Goal: Task Accomplishment & Management: Manage account settings

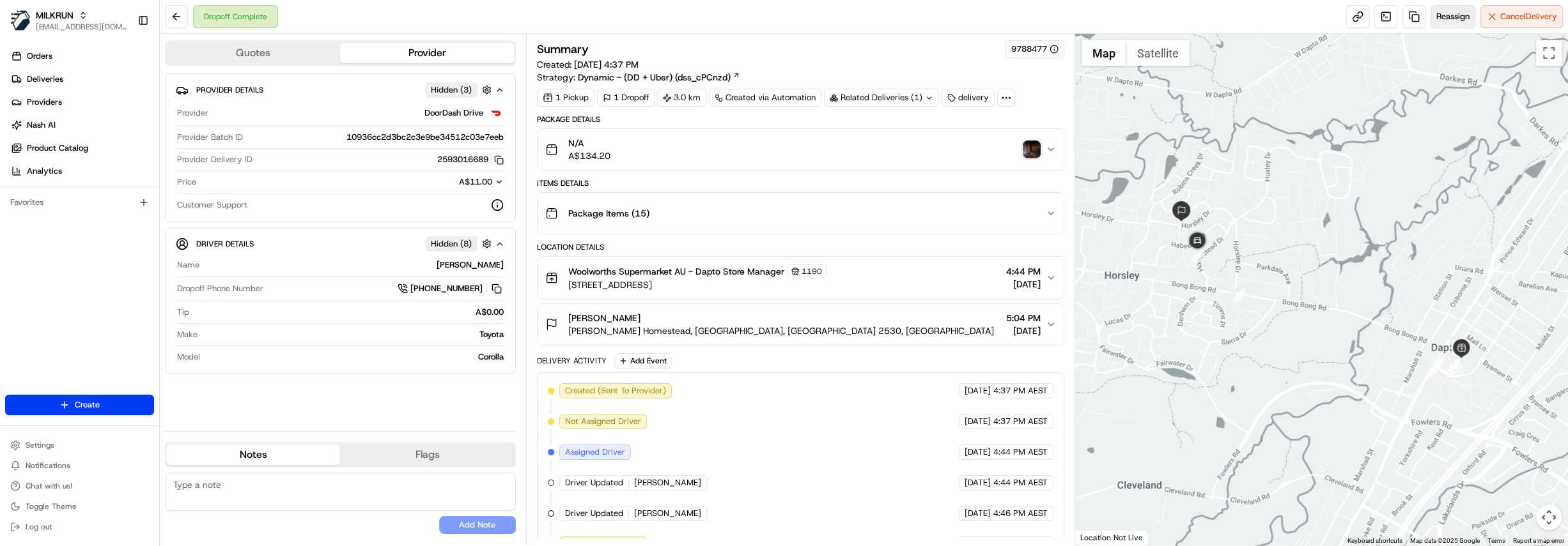
click at [1465, 18] on span "Reassign" at bounding box center [1452, 17] width 33 height 12
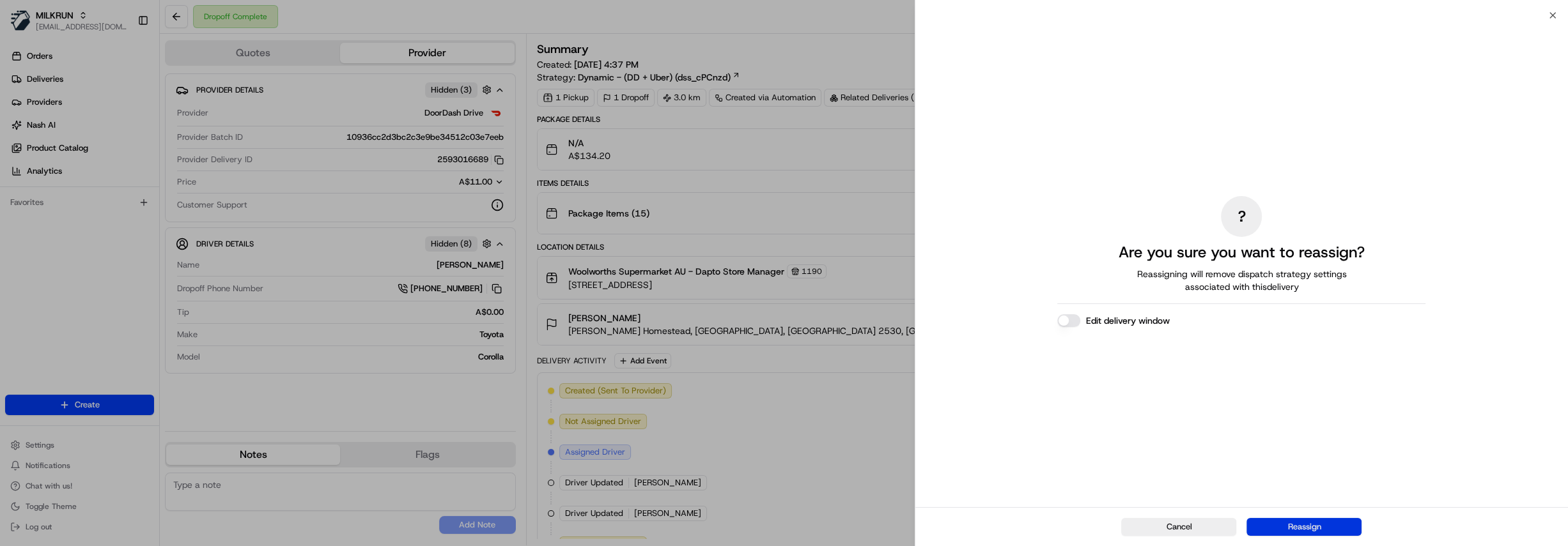
click at [1324, 530] on button "Reassign" at bounding box center [1304, 526] width 115 height 18
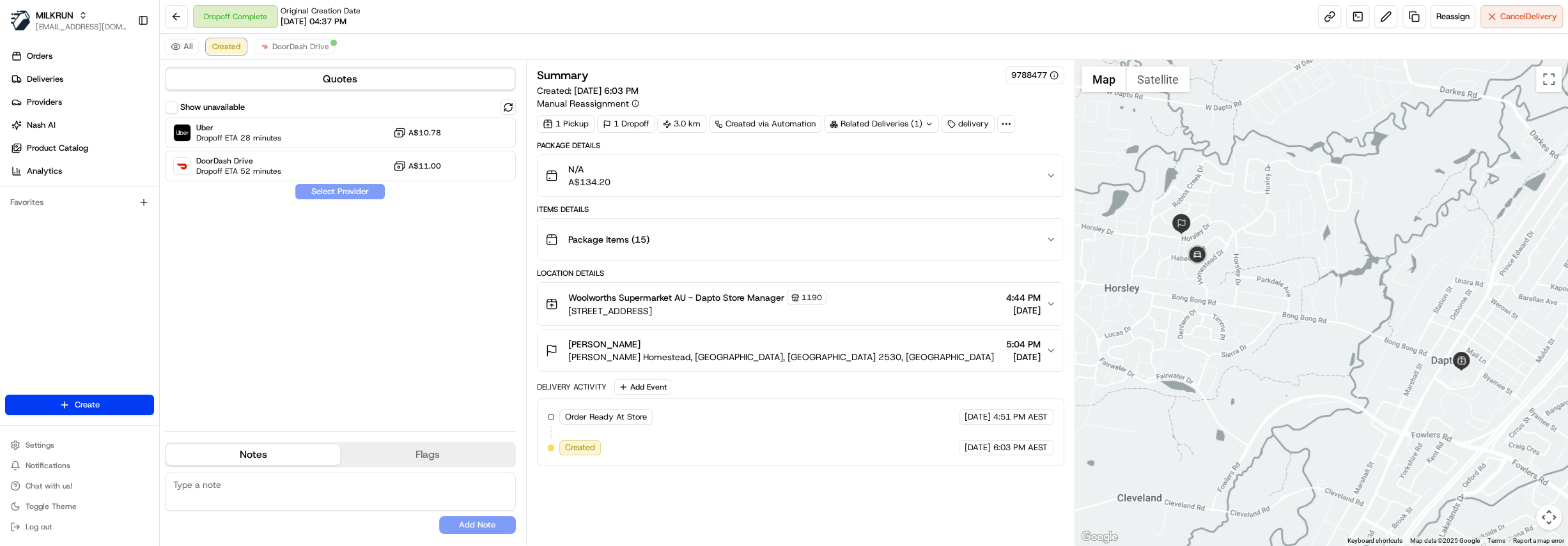
click at [225, 60] on div "All Created DoorDash Drive Quotes Show unavailable Uber Dropoff ETA 28 minutes …" at bounding box center [863, 289] width 1408 height 511
click at [224, 51] on span "Created" at bounding box center [226, 47] width 28 height 10
click at [1523, 29] on div "Dropoff Complete Original Creation Date 08/18/2025 04:37 PM Reassign Cancel Del…" at bounding box center [863, 17] width 1408 height 34
click at [1521, 22] on button "Cancel Delivery" at bounding box center [1520, 16] width 82 height 23
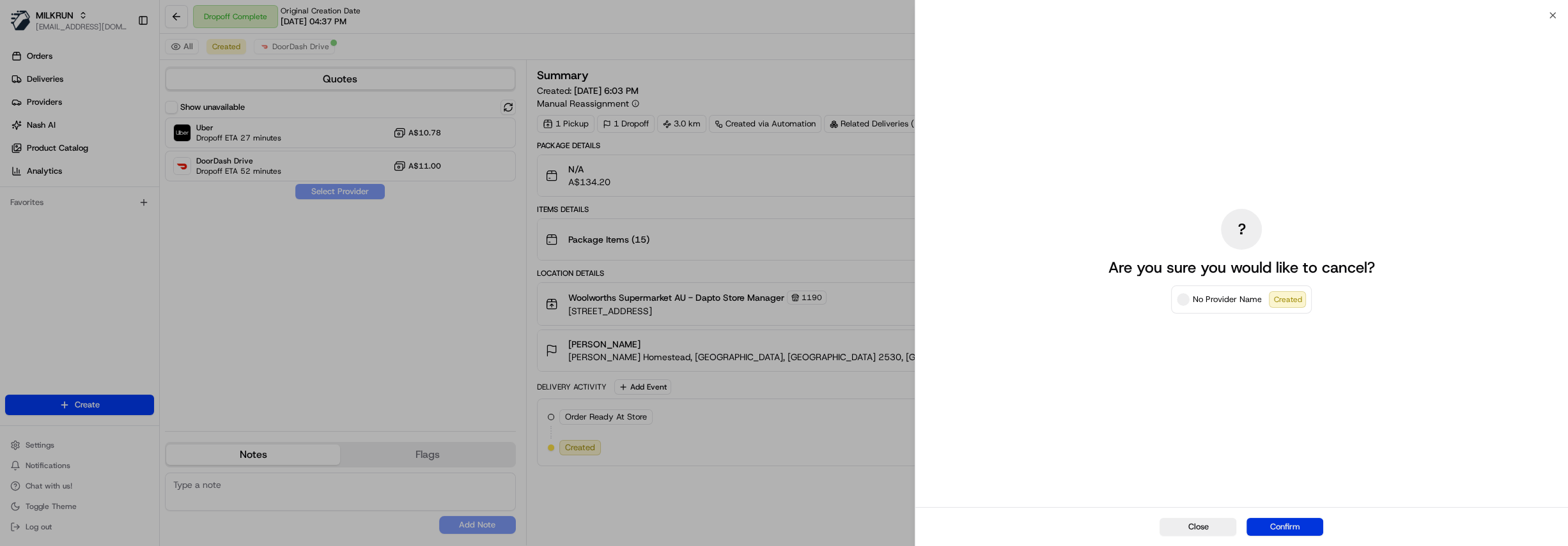
click at [1301, 524] on button "Confirm" at bounding box center [1285, 526] width 76 height 18
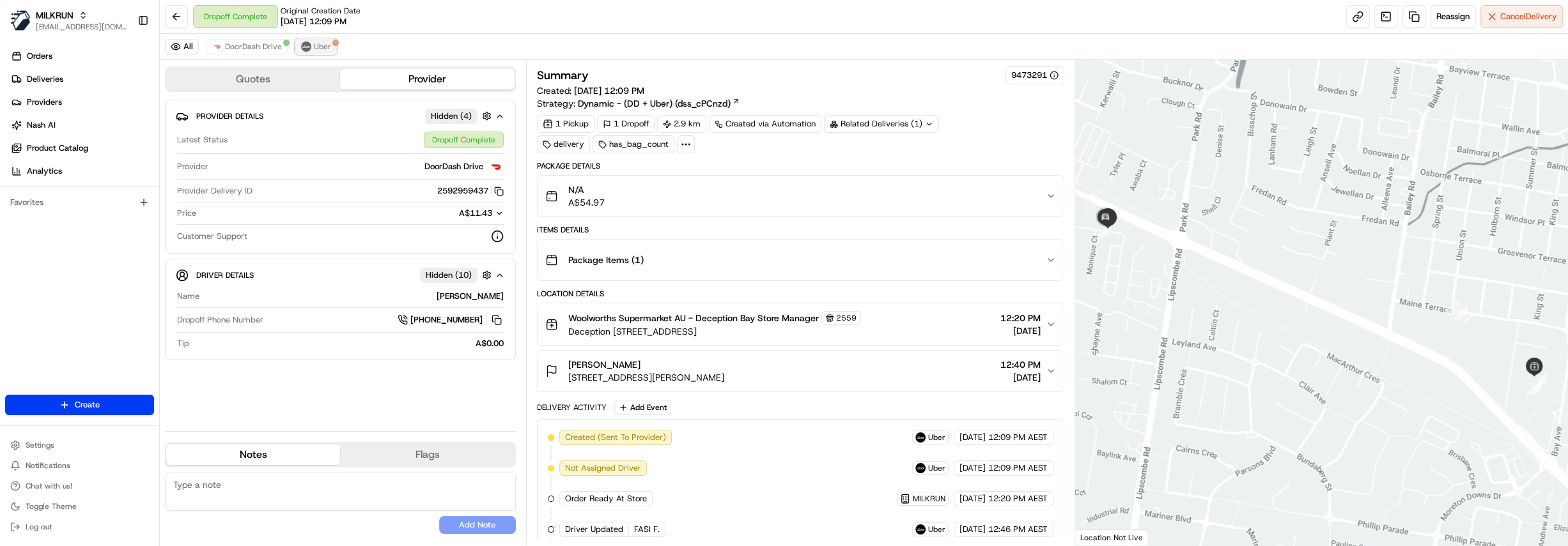
click at [308, 47] on button "Uber" at bounding box center [316, 47] width 42 height 15
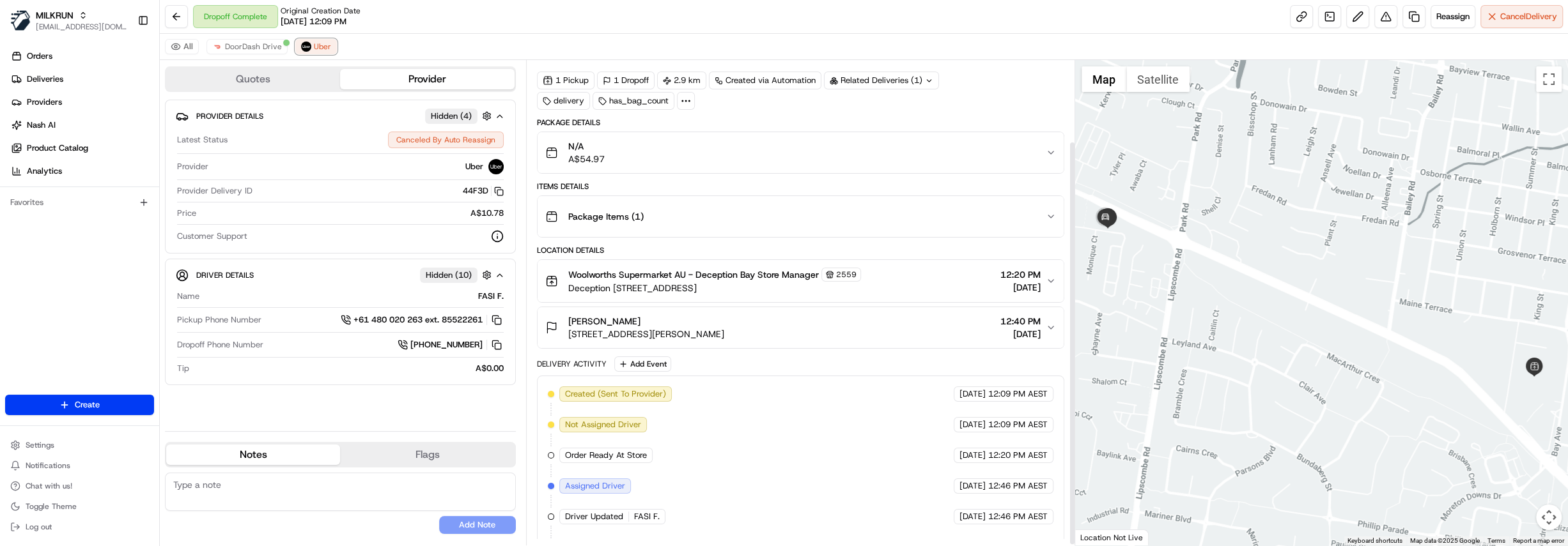
scroll to position [98, 0]
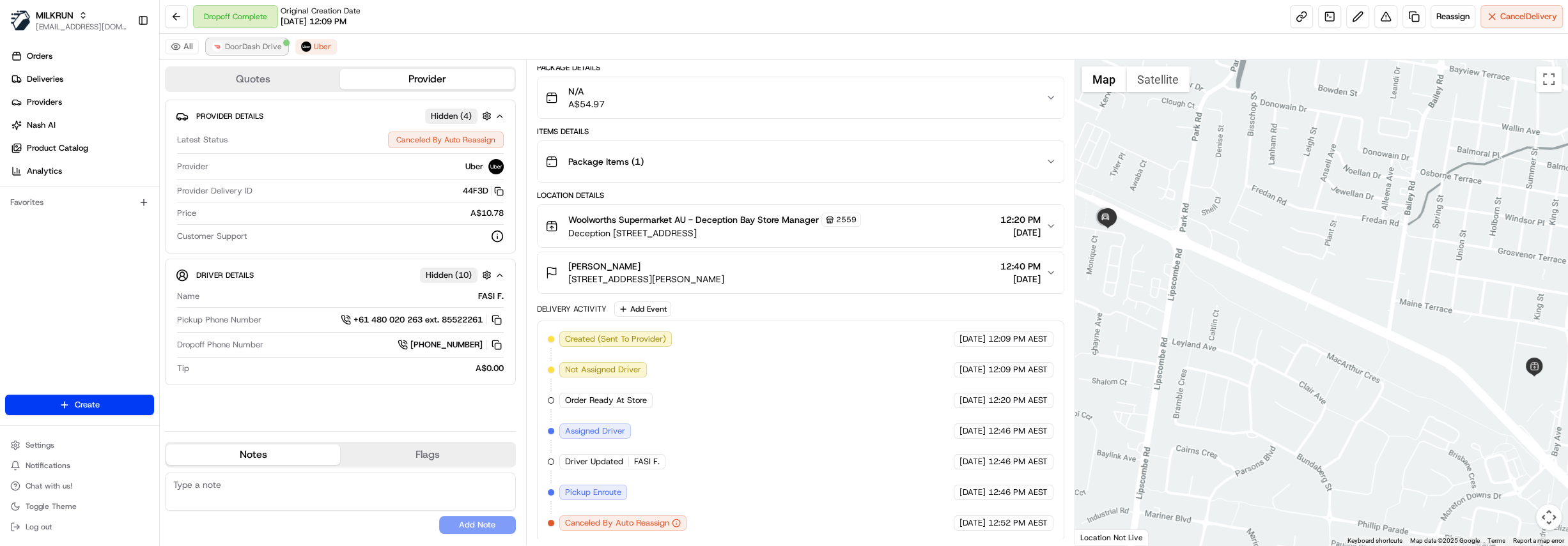
click at [266, 51] on span "DoorDash Drive" at bounding box center [253, 47] width 57 height 10
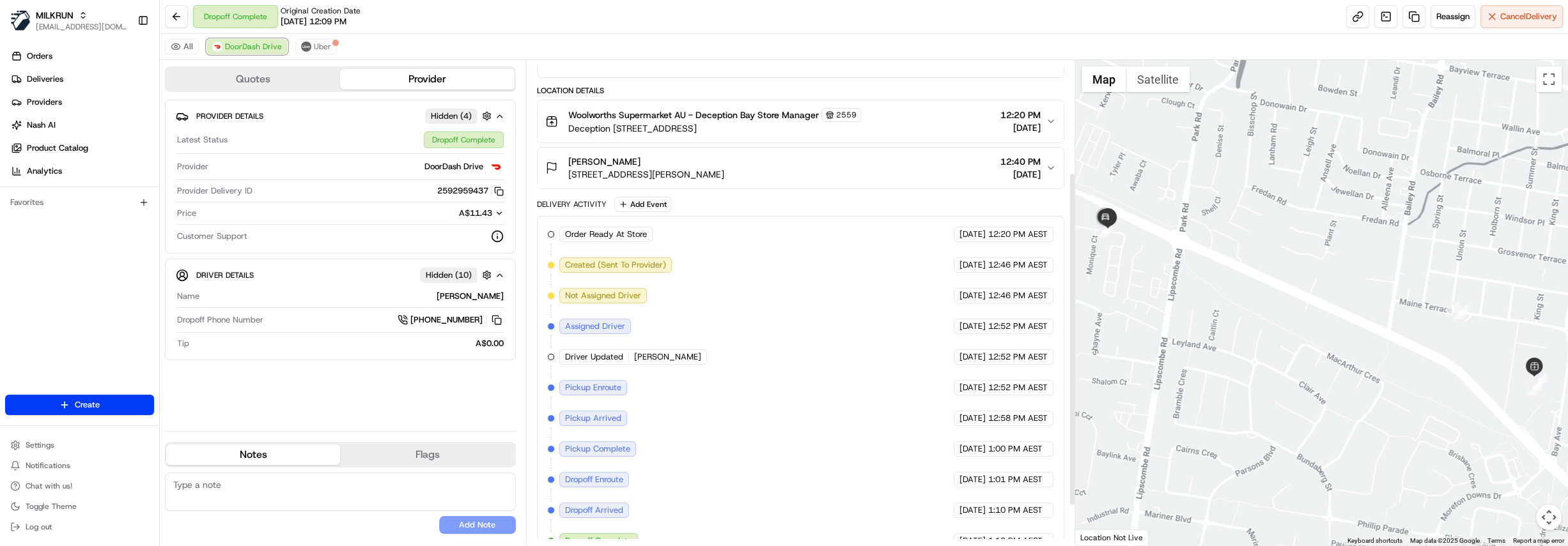
scroll to position [220, 0]
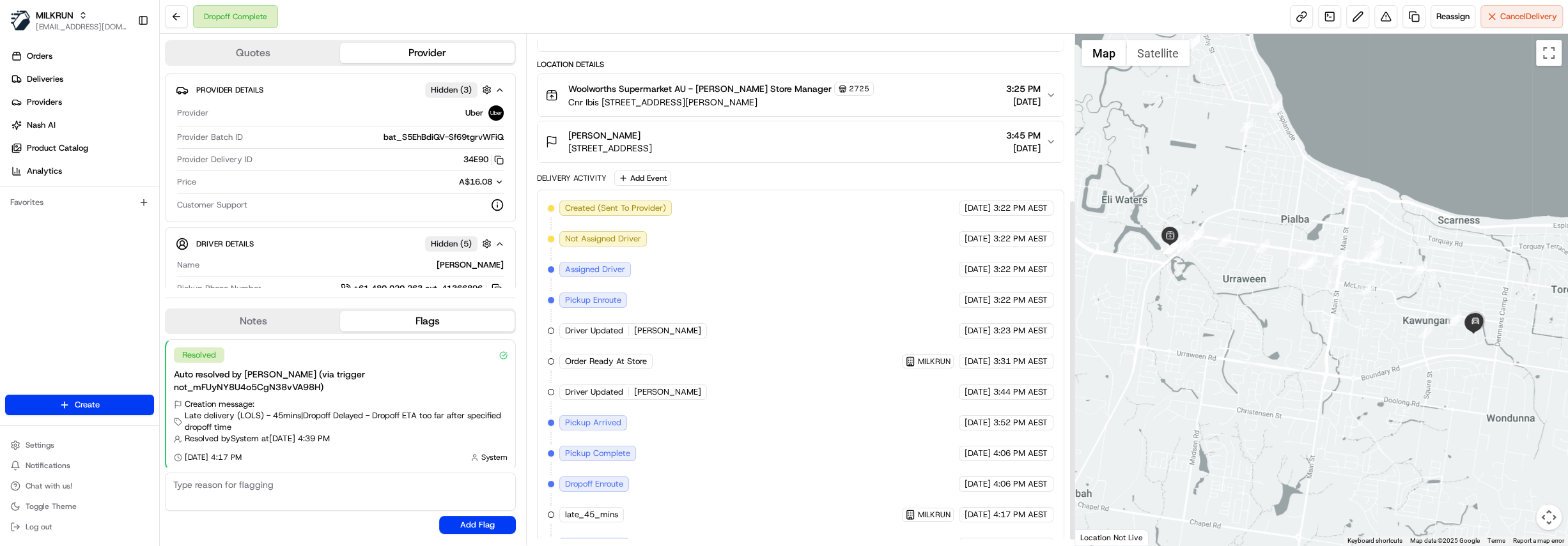
scroll to position [255, 0]
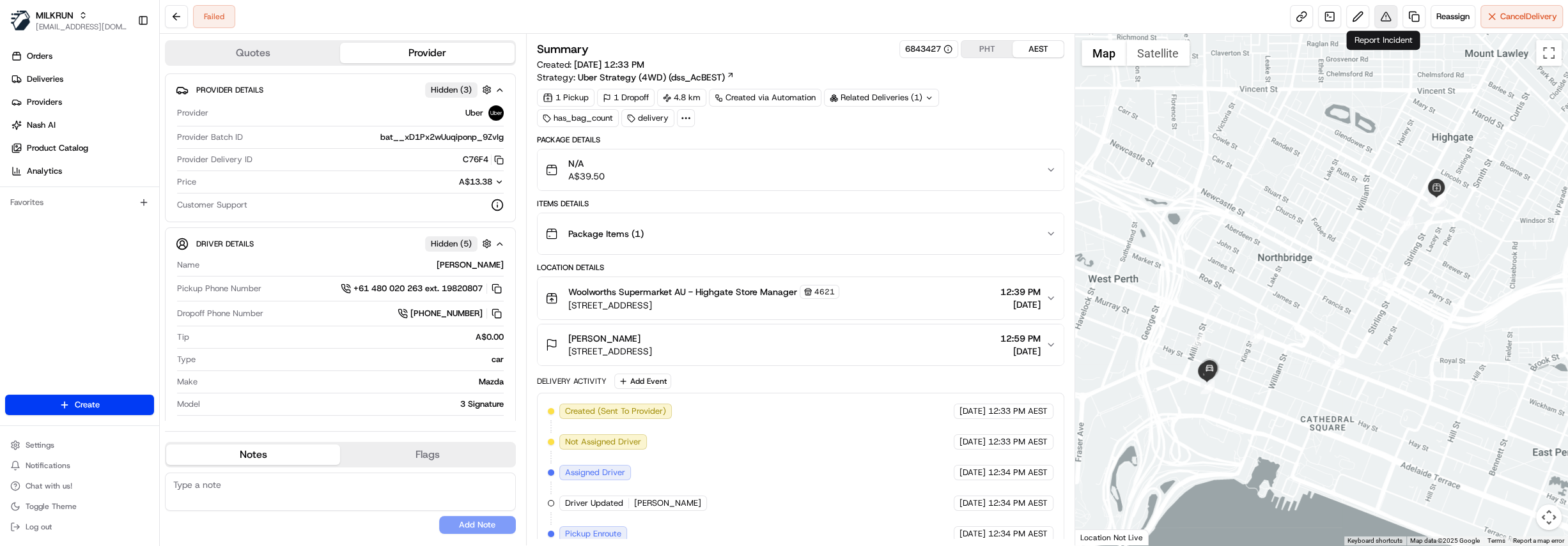
click at [1384, 16] on button at bounding box center [1385, 16] width 23 height 23
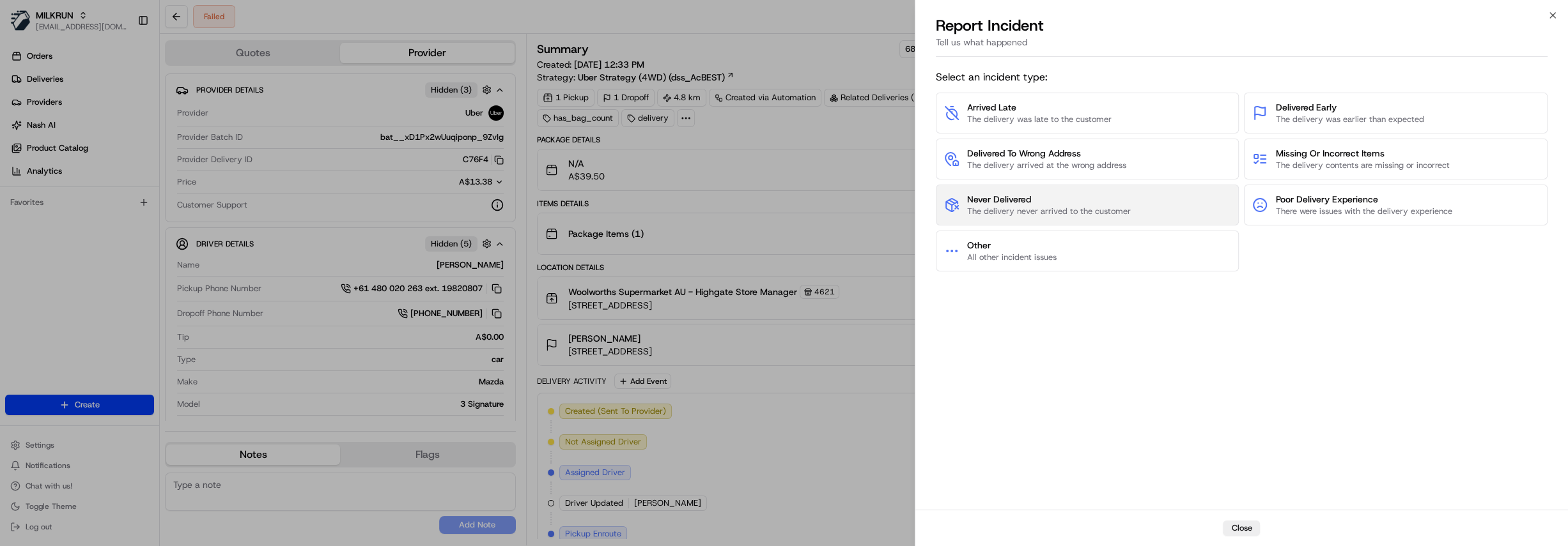
click at [1056, 206] on span "The delivery never arrived to the customer" at bounding box center [1049, 212] width 164 height 12
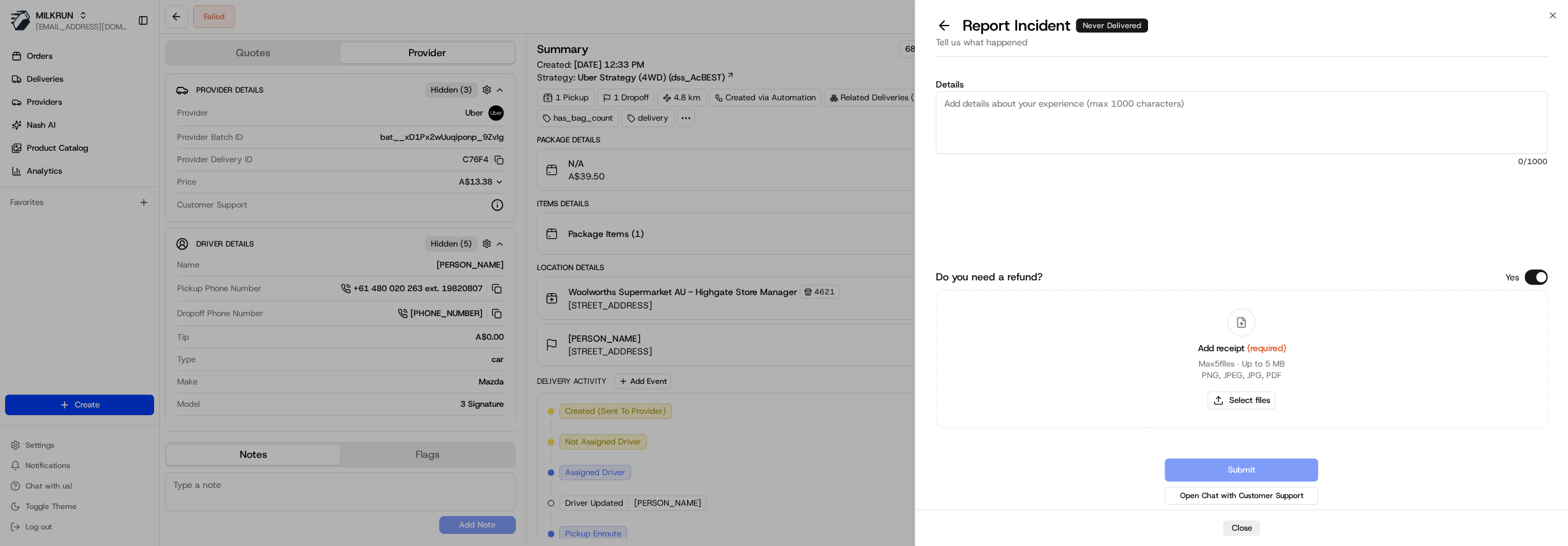
click at [1036, 128] on textarea "Details" at bounding box center [1241, 123] width 612 height 63
drag, startPoint x: 1139, startPoint y: 99, endPoint x: 1139, endPoint y: 109, distance: 10.0
type textarea "Hi Team, Customer advised order was not received and there was no communication…"
click at [1250, 392] on button "Select files" at bounding box center [1241, 400] width 68 height 18
type input "C:\fakepath\Screenshot 2025-08-18 182820.png"
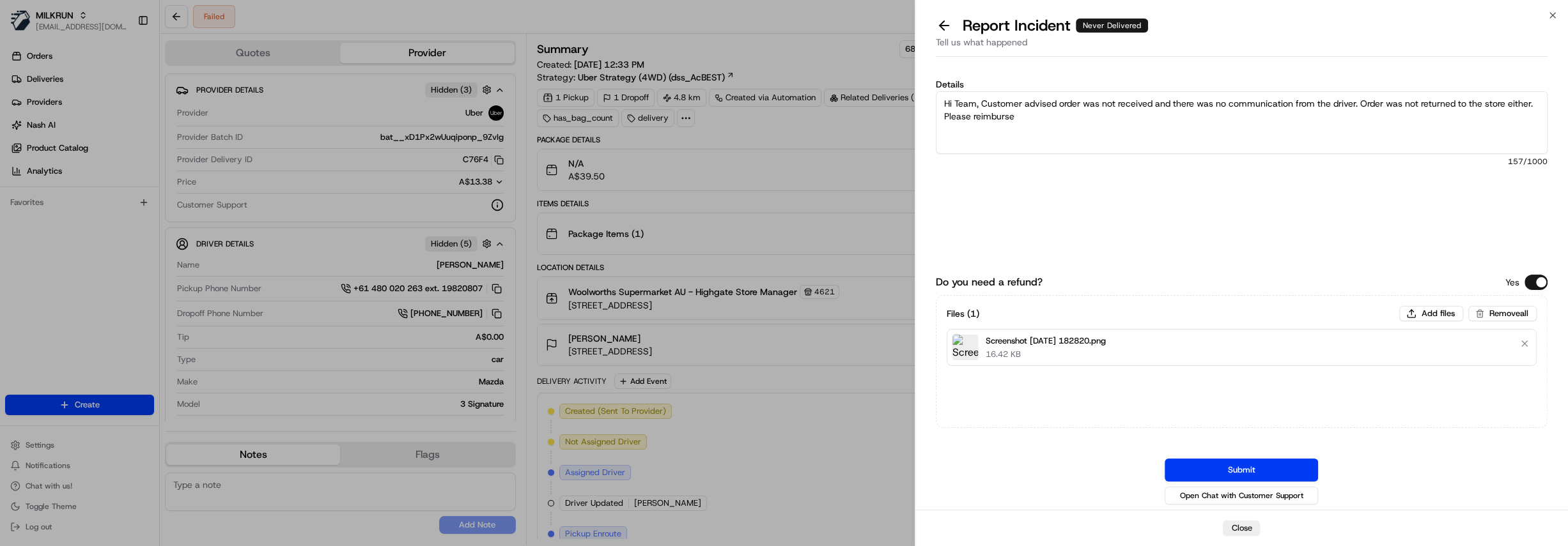
click at [1268, 470] on button "Submit" at bounding box center [1240, 470] width 154 height 23
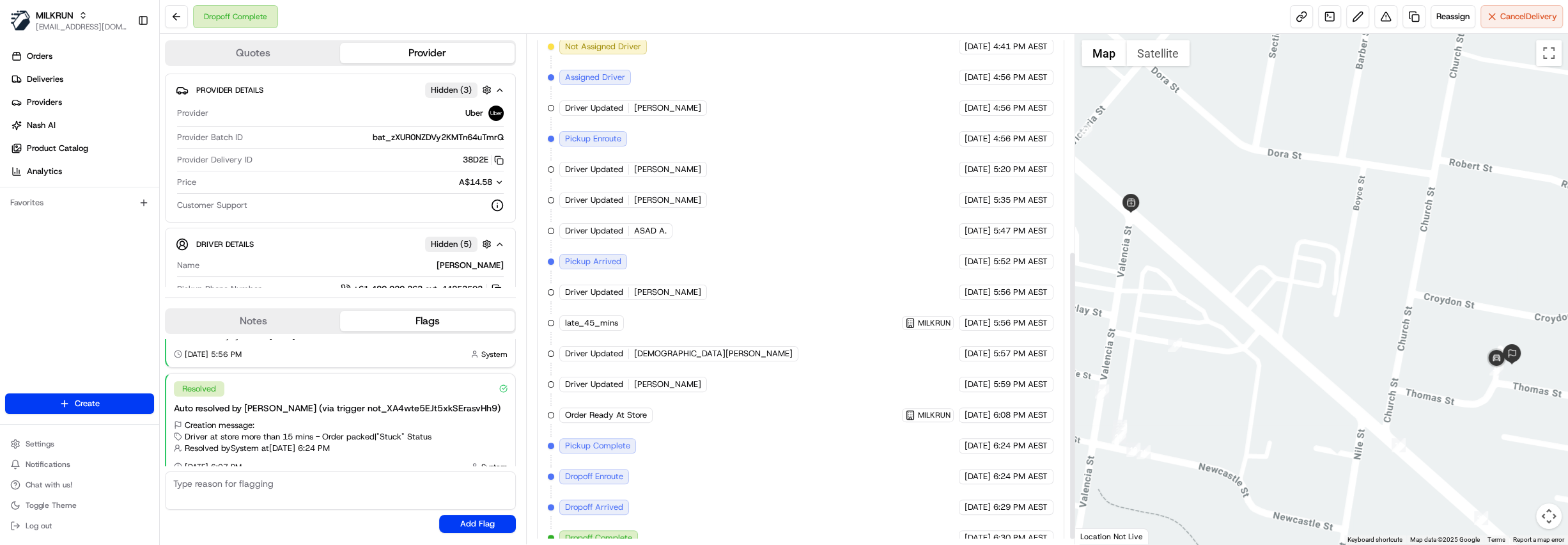
scroll to position [390, 0]
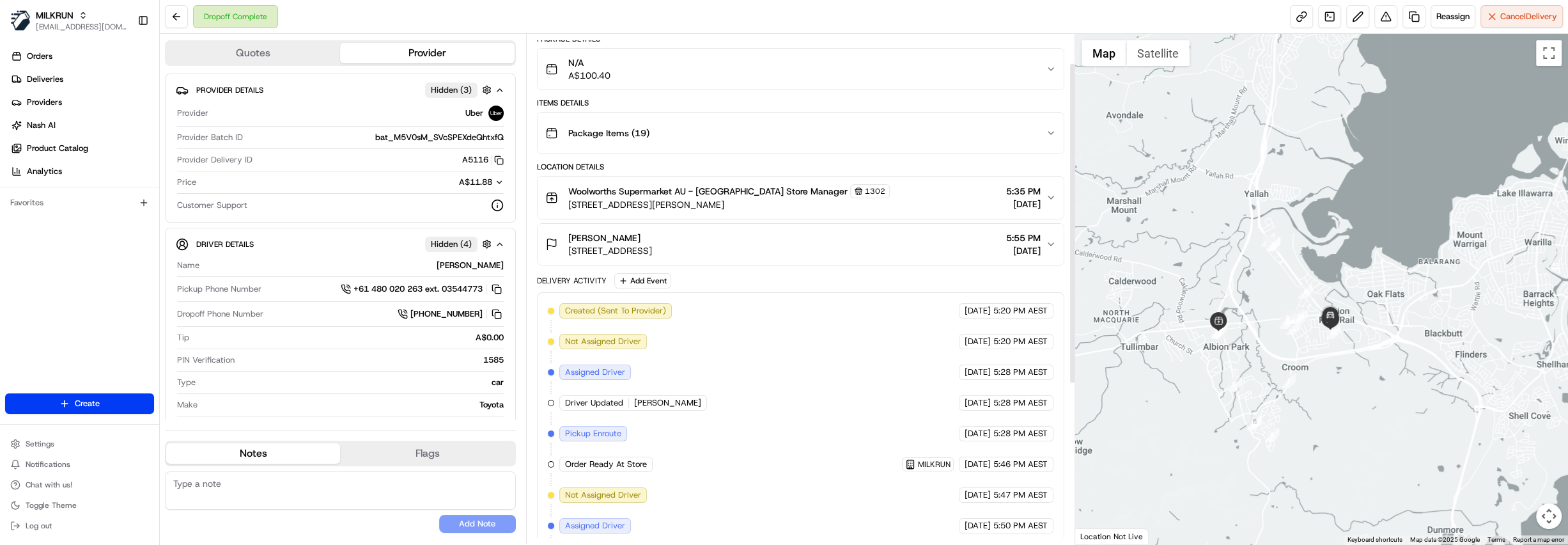
scroll to position [298, 0]
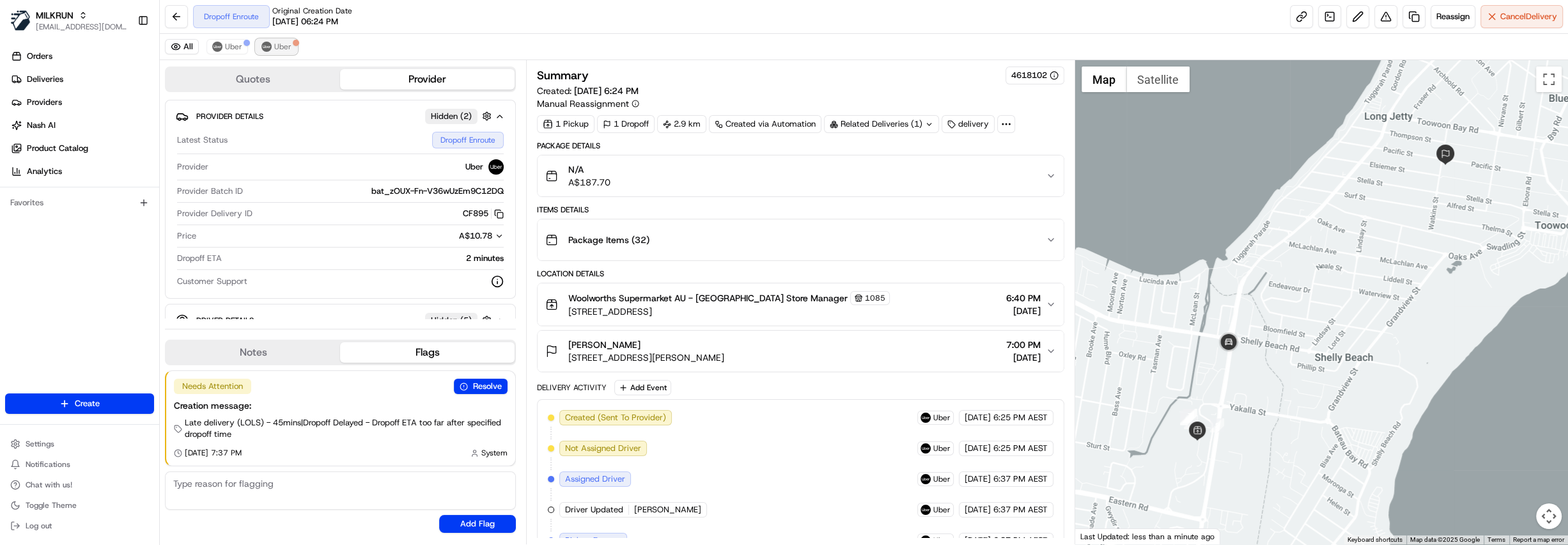
click at [261, 43] on img at bounding box center [266, 47] width 10 height 10
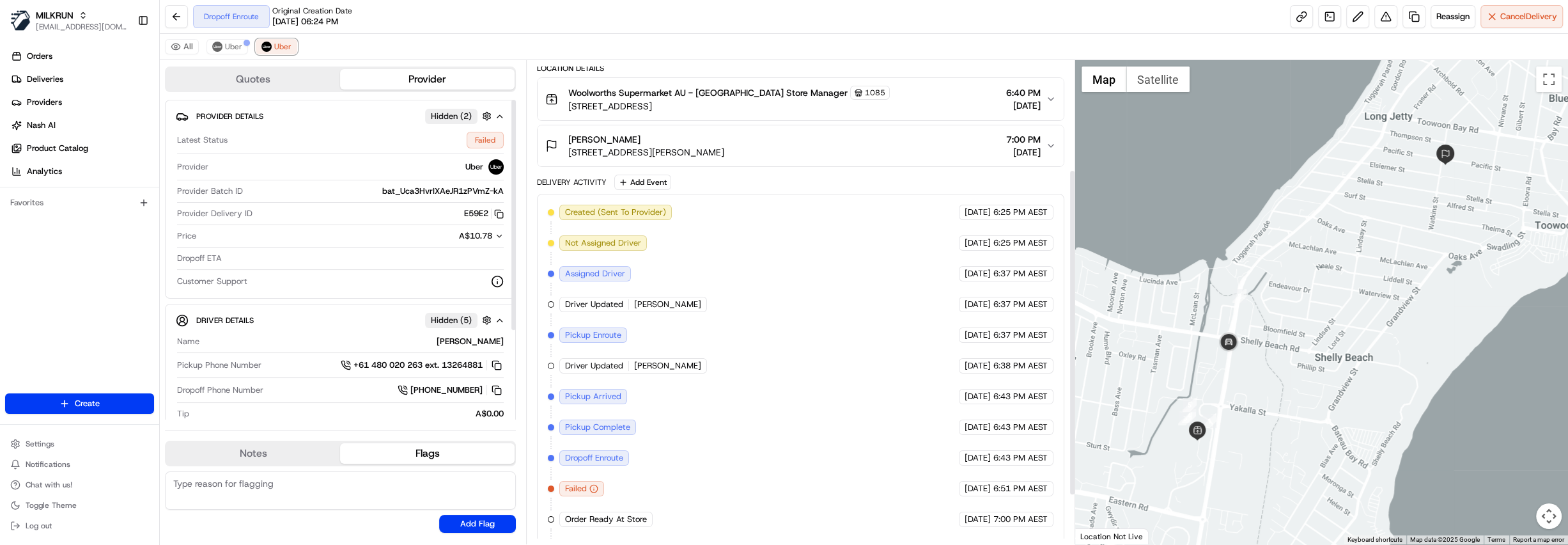
scroll to position [233, 0]
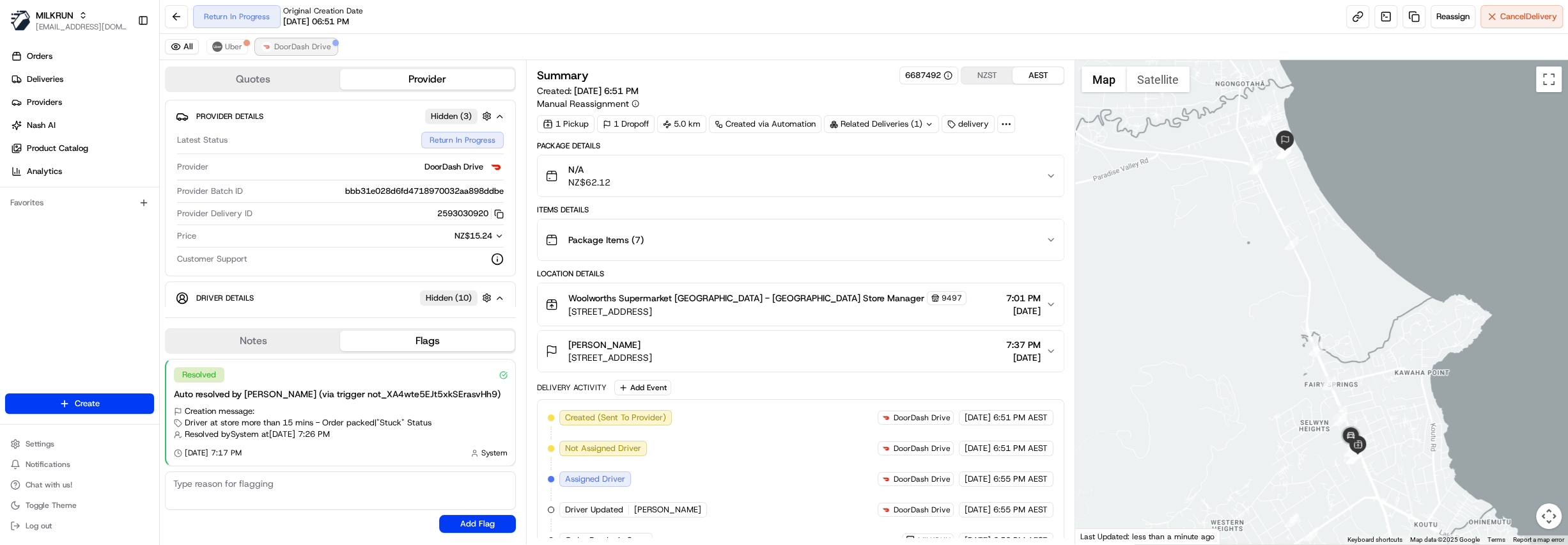
click at [309, 51] on button "DoorDash Drive" at bounding box center [296, 47] width 81 height 15
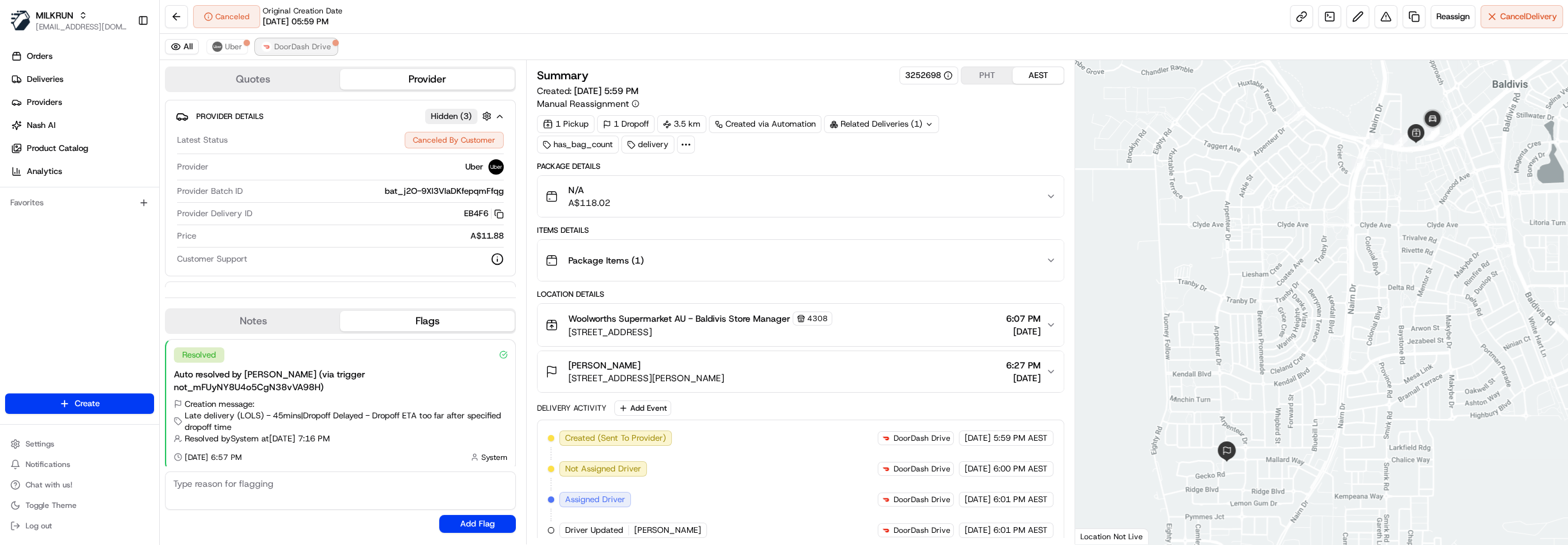
click at [312, 50] on span "DoorDash Drive" at bounding box center [302, 47] width 57 height 10
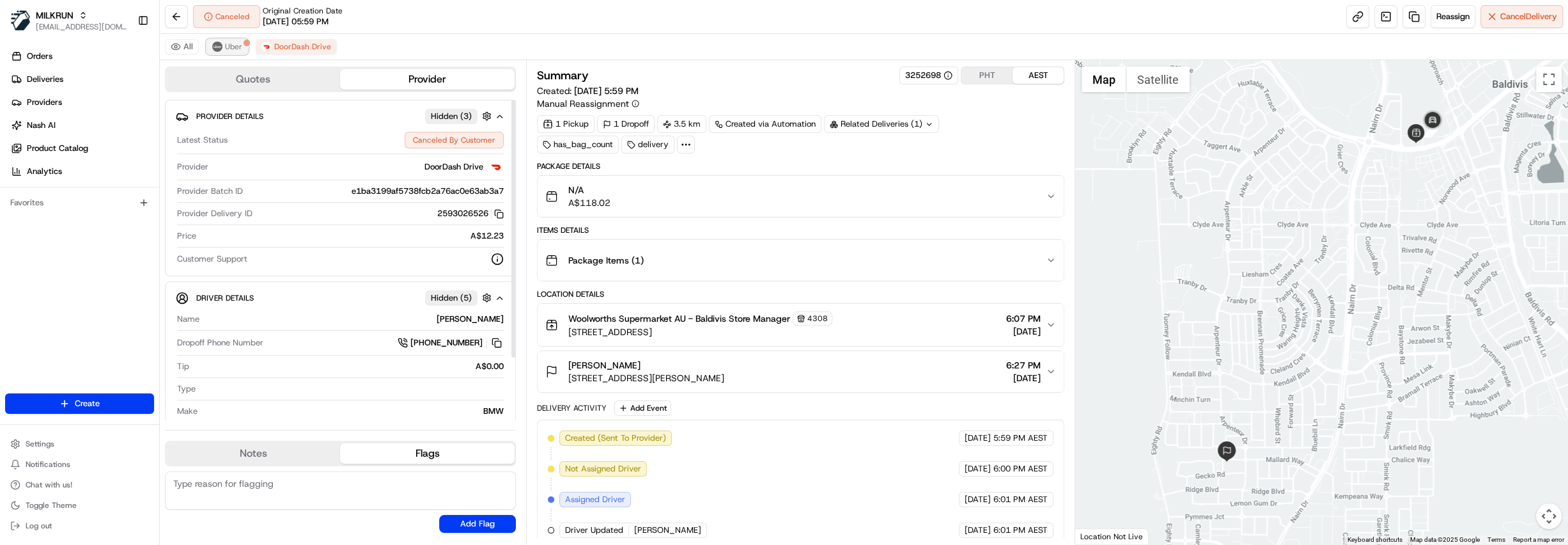
click at [216, 48] on img at bounding box center [217, 47] width 10 height 10
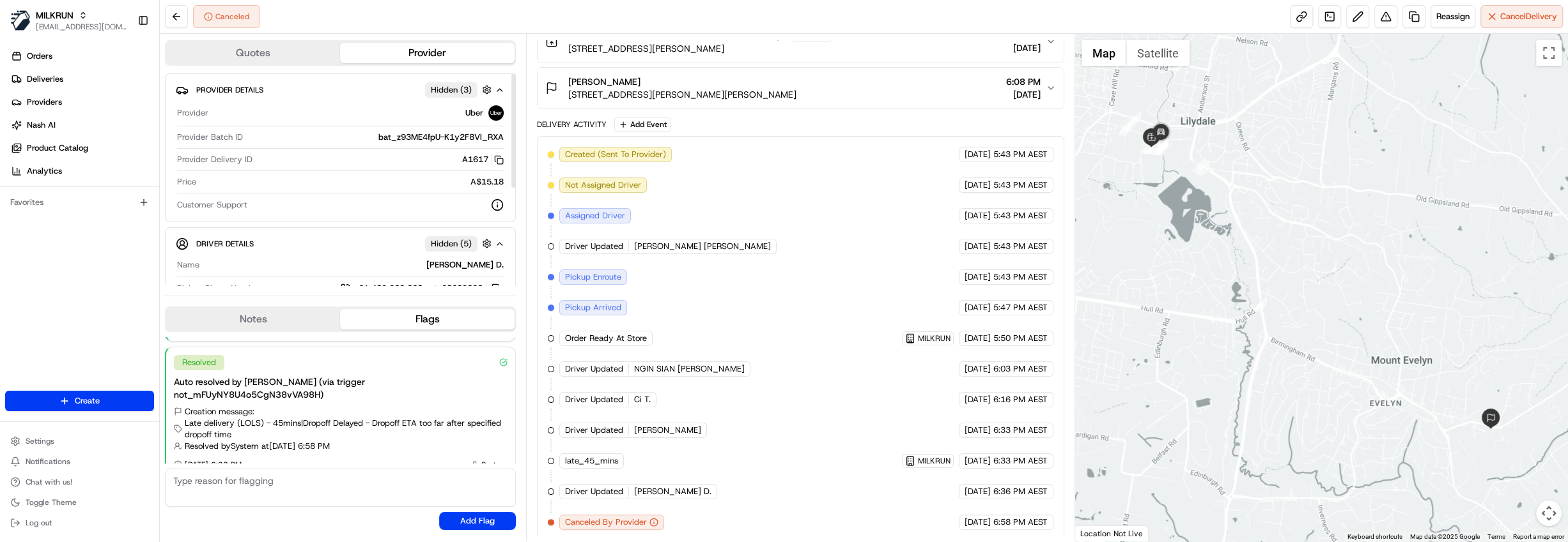
scroll to position [259, 0]
